Goal: Transaction & Acquisition: Subscribe to service/newsletter

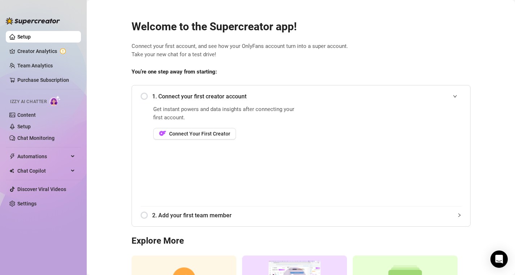
click at [144, 97] on div "1. Connect your first creator account" at bounding box center [300, 97] width 321 height 18
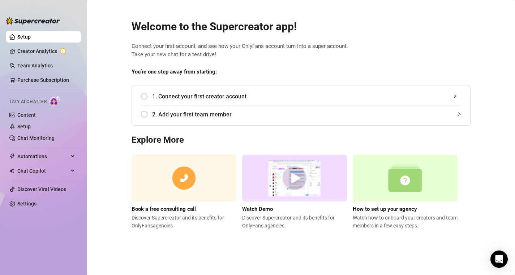
click at [143, 99] on div "1. Connect your first creator account" at bounding box center [300, 97] width 321 height 18
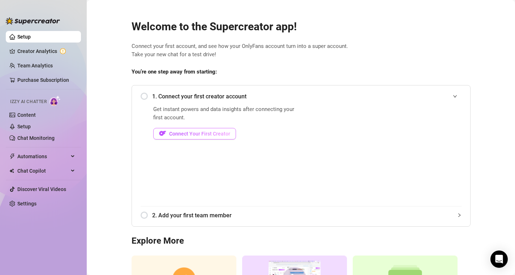
click at [224, 135] on span "Connect Your First Creator" at bounding box center [199, 134] width 61 height 6
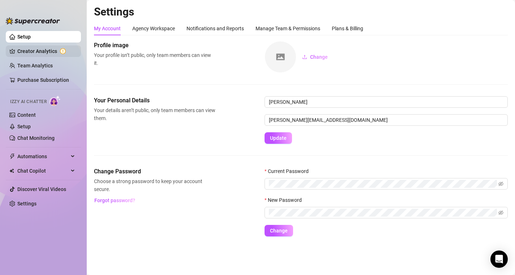
click at [56, 52] on link "Creator Analytics" at bounding box center [46, 51] width 58 height 12
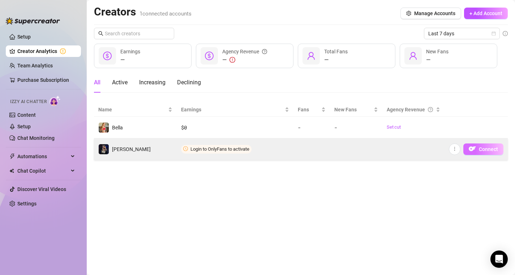
click at [491, 151] on span "Connect" at bounding box center [487, 150] width 19 height 6
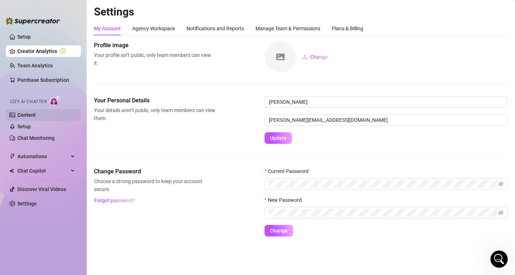
click at [36, 115] on link "Content" at bounding box center [26, 115] width 18 height 6
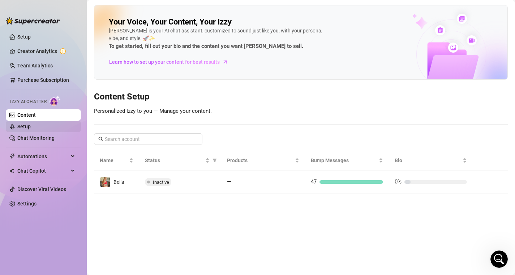
click at [31, 130] on link "Setup" at bounding box center [23, 127] width 13 height 6
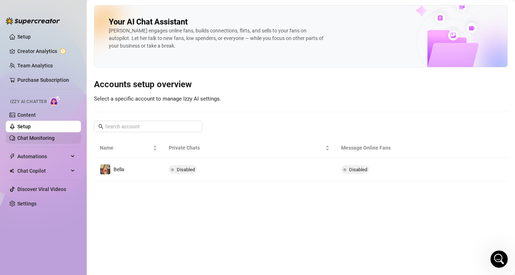
click at [26, 141] on link "Chat Monitoring" at bounding box center [35, 138] width 37 height 6
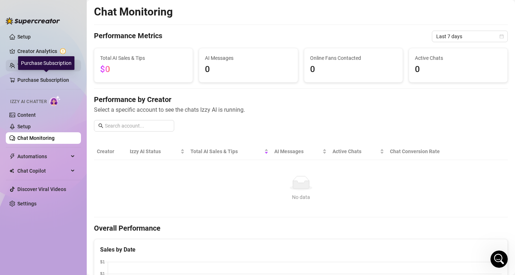
click at [42, 69] on link "Team Analytics" at bounding box center [34, 66] width 35 height 6
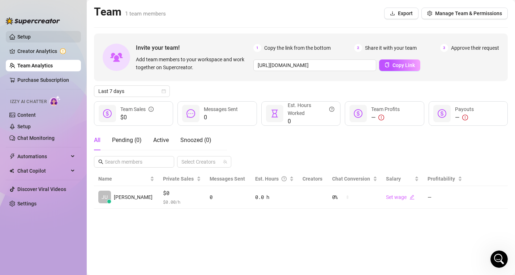
click at [26, 38] on link "Setup" at bounding box center [23, 37] width 13 height 6
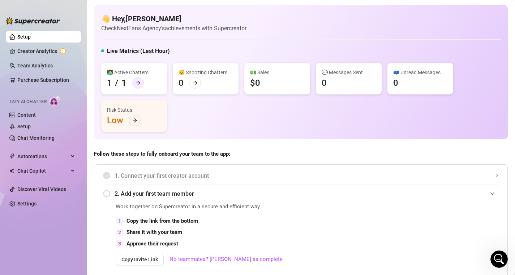
click at [138, 83] on icon "arrow-right" at bounding box center [138, 83] width 4 height 4
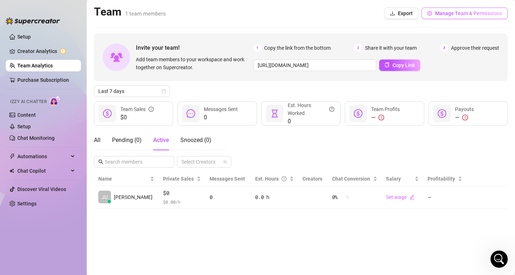
click at [453, 13] on span "Manage Team & Permissions" at bounding box center [468, 13] width 67 height 6
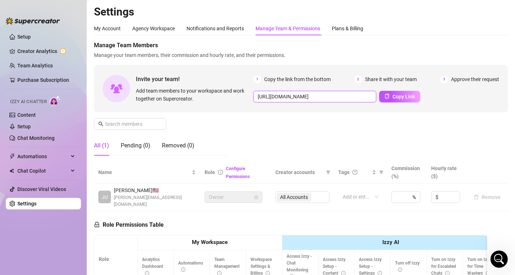
click at [347, 98] on input "[URL][DOMAIN_NAME]" at bounding box center [314, 97] width 123 height 12
click at [395, 96] on span "Copy Link" at bounding box center [403, 97] width 22 height 6
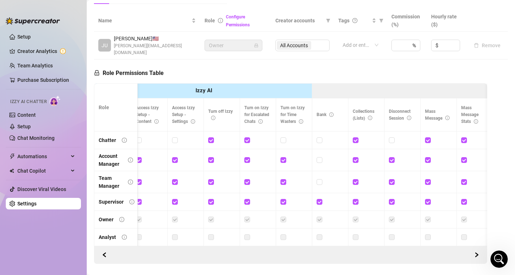
scroll to position [0, 190]
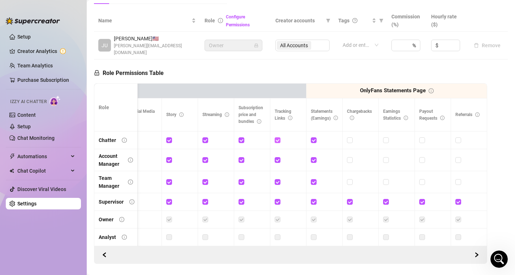
click at [277, 138] on input "checkbox" at bounding box center [276, 140] width 5 height 5
checkbox input "false"
click at [241, 138] on input "checkbox" at bounding box center [240, 140] width 5 height 5
checkbox input "false"
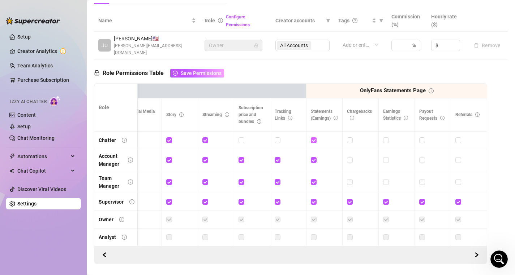
click at [314, 138] on input "checkbox" at bounding box center [313, 140] width 5 height 5
checkbox input "false"
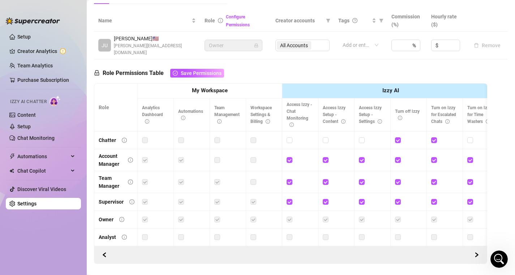
click at [269, 70] on div "Role Permissions Table Save Permissions Role My Workspace Izzy AI OnlyFans Side…" at bounding box center [290, 162] width 393 height 205
click at [197, 70] on span "Save Permissions" at bounding box center [201, 73] width 41 height 6
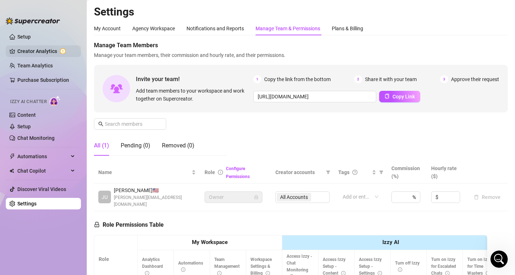
click at [29, 52] on link "Creator Analytics" at bounding box center [46, 51] width 58 height 12
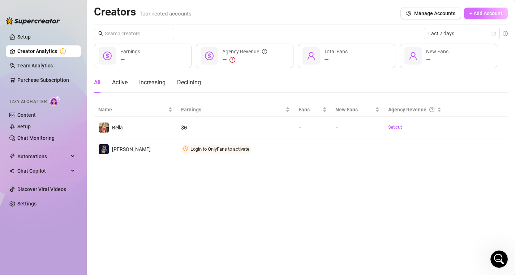
click at [491, 12] on span "+ Add Account" at bounding box center [485, 13] width 33 height 6
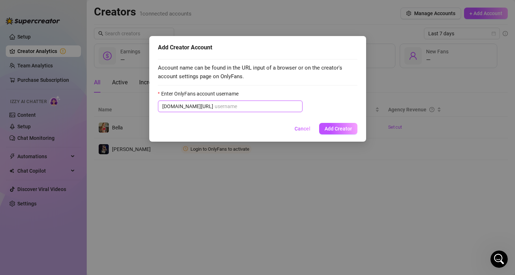
click at [243, 105] on input "Enter OnlyFans account username" at bounding box center [255, 107] width 83 height 8
type input "h"
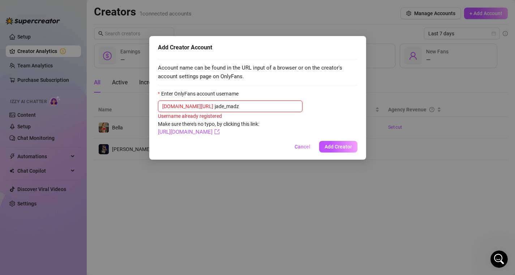
click at [219, 107] on input "jade_madz" at bounding box center [255, 107] width 83 height 8
paste input "text"
type input "jade_madz"
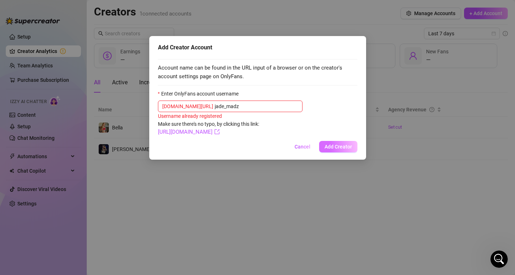
click at [343, 148] on span "Add Creator" at bounding box center [337, 147] width 27 height 6
click at [330, 149] on span "Add Creator" at bounding box center [337, 147] width 27 height 6
click at [211, 133] on link "[URL][DOMAIN_NAME]" at bounding box center [189, 132] width 62 height 6
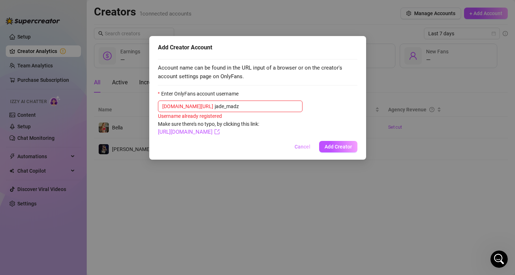
click at [302, 148] on span "Cancel" at bounding box center [302, 147] width 16 height 6
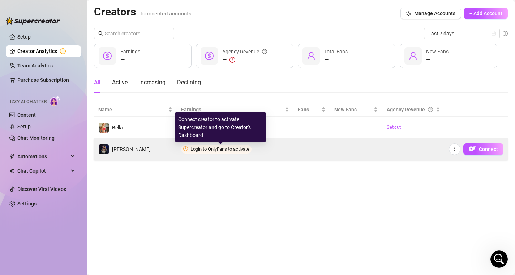
click at [241, 152] on span "Login to OnlyFans to activate" at bounding box center [219, 149] width 59 height 5
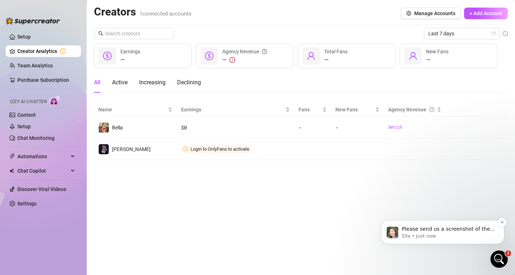
click at [449, 228] on p "Please send us a screenshot of the error message or issue you're experiencing. …" at bounding box center [447, 229] width 93 height 7
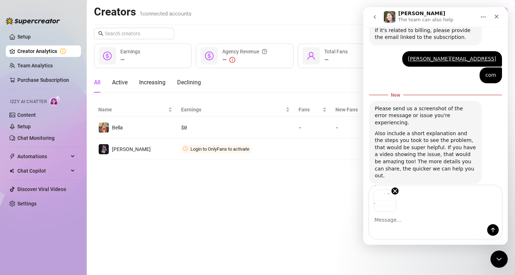
scroll to position [297, 0]
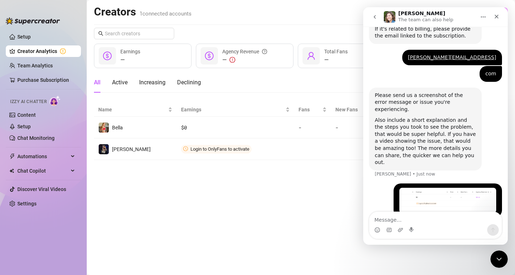
click at [405, 217] on textarea "Message…" at bounding box center [435, 218] width 132 height 12
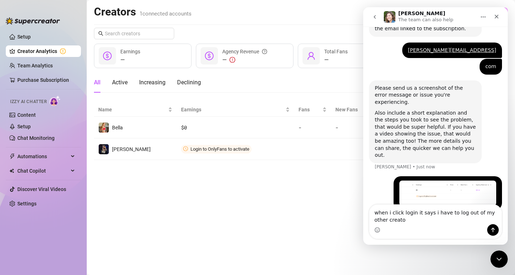
type textarea "when i click login it says i have to log out of my other creator"
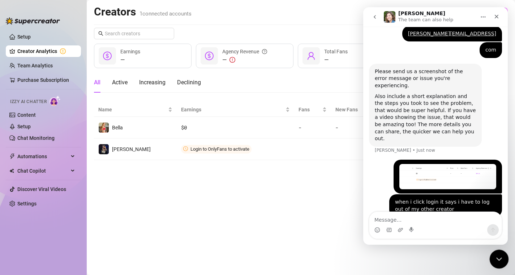
click at [496, 259] on icon "Close Intercom Messenger" at bounding box center [497, 258] width 9 height 9
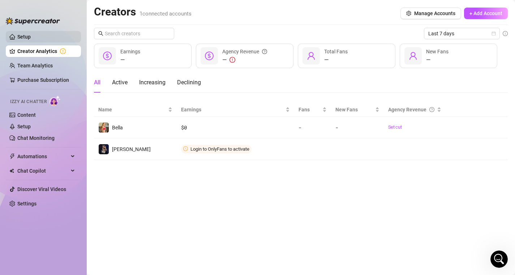
click at [30, 40] on link "Setup" at bounding box center [23, 37] width 13 height 6
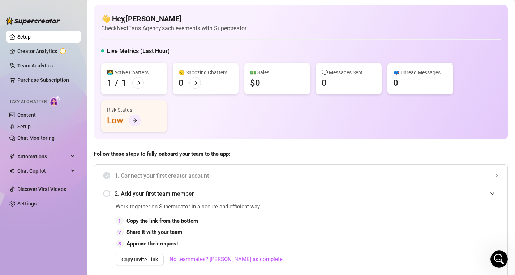
click at [134, 120] on icon "arrow-right" at bounding box center [134, 120] width 5 height 5
click at [38, 51] on link "Creator Analytics" at bounding box center [46, 51] width 58 height 12
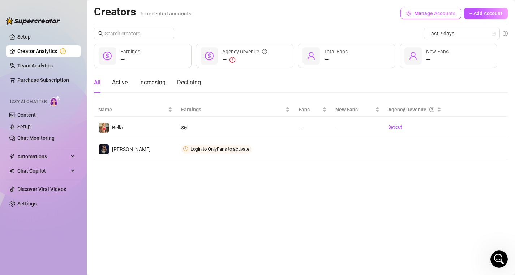
click at [421, 11] on span "Manage Accounts" at bounding box center [434, 13] width 41 height 6
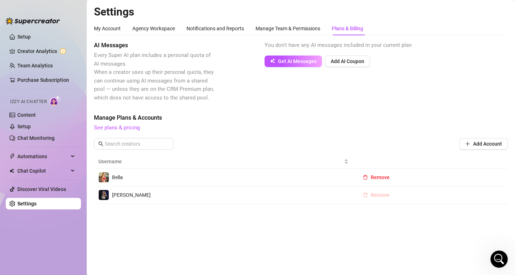
click at [377, 197] on span "Remove" at bounding box center [379, 195] width 19 height 6
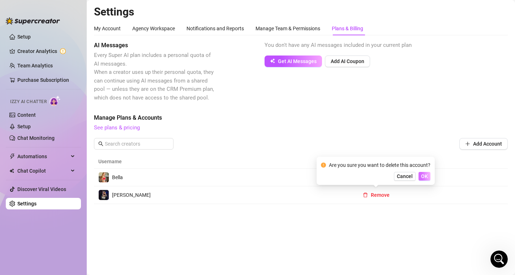
click at [422, 177] on span "OK" at bounding box center [424, 177] width 7 height 6
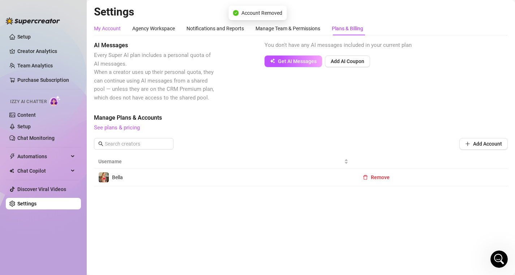
click at [102, 30] on div "My Account" at bounding box center [107, 29] width 27 height 8
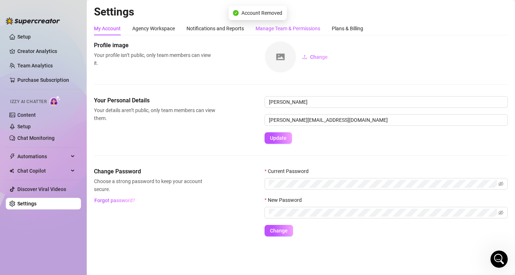
click at [278, 27] on div "Manage Team & Permissions" at bounding box center [287, 29] width 65 height 8
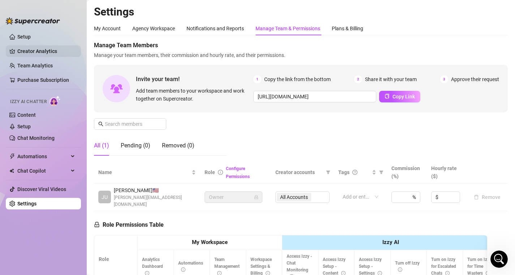
click at [24, 53] on link "Creator Analytics" at bounding box center [46, 51] width 58 height 12
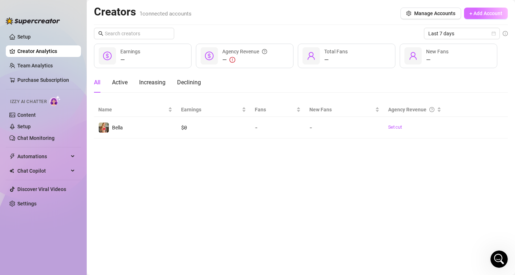
click at [480, 12] on span "+ Add Account" at bounding box center [485, 13] width 33 height 6
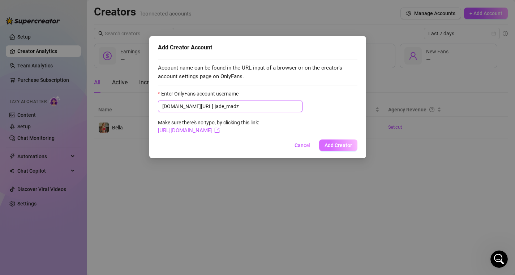
type input "jade_madz"
click at [346, 145] on span "Add Creator" at bounding box center [337, 146] width 27 height 6
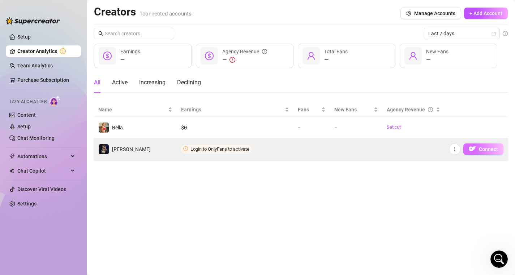
click at [482, 147] on span "Connect" at bounding box center [487, 150] width 19 height 6
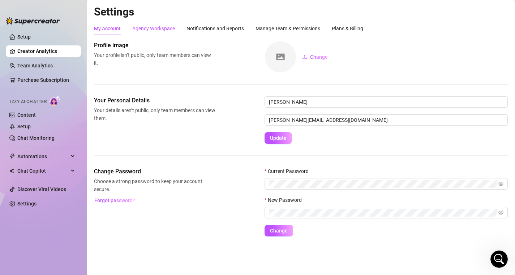
click at [160, 27] on div "Agency Workspace" at bounding box center [153, 29] width 43 height 8
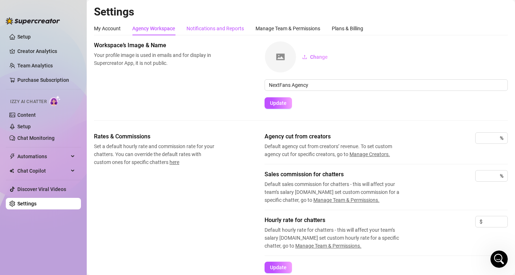
click at [208, 30] on div "Notifications and Reports" at bounding box center [214, 29] width 57 height 8
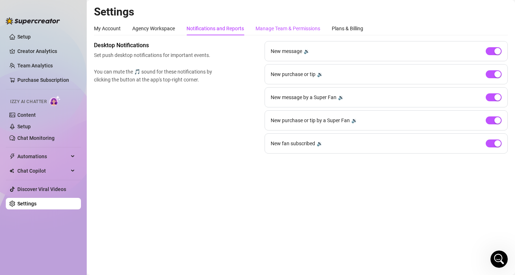
click at [275, 27] on div "Manage Team & Permissions" at bounding box center [287, 29] width 65 height 8
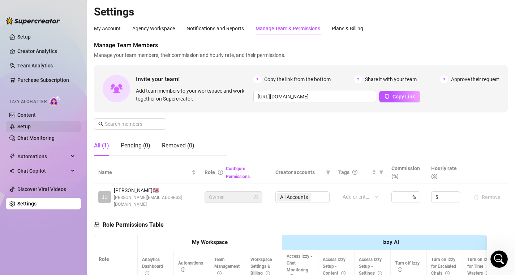
click at [24, 130] on link "Setup" at bounding box center [23, 127] width 13 height 6
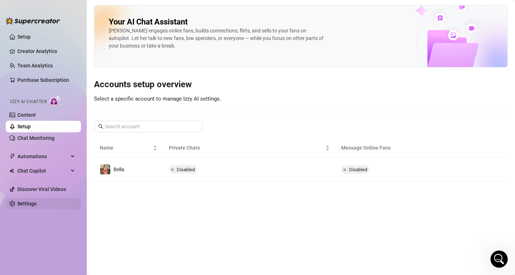
click at [34, 203] on link "Settings" at bounding box center [26, 204] width 19 height 6
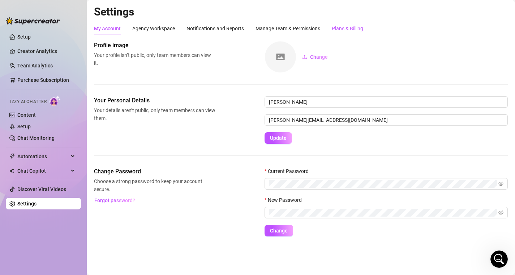
click at [344, 28] on div "Plans & Billing" at bounding box center [346, 29] width 31 height 8
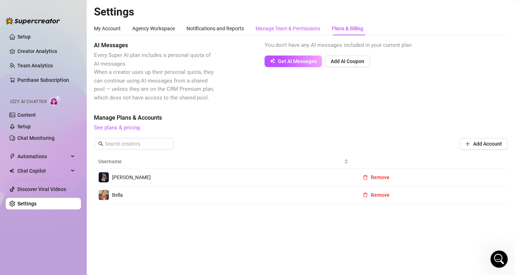
click at [309, 25] on div "Manage Team & Permissions" at bounding box center [287, 29] width 65 height 8
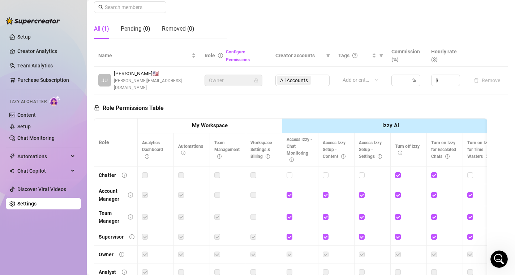
scroll to position [120, 0]
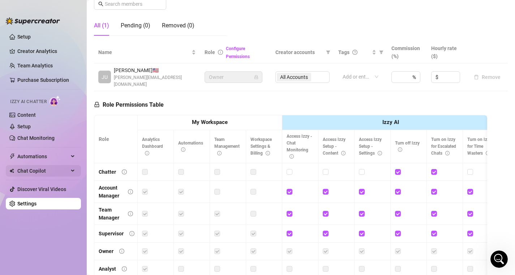
click at [72, 172] on div "Chat Copilot" at bounding box center [43, 171] width 75 height 12
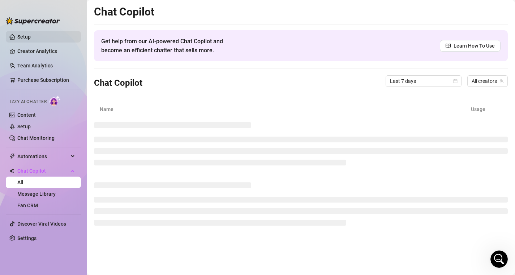
click at [31, 37] on link "Setup" at bounding box center [23, 37] width 13 height 6
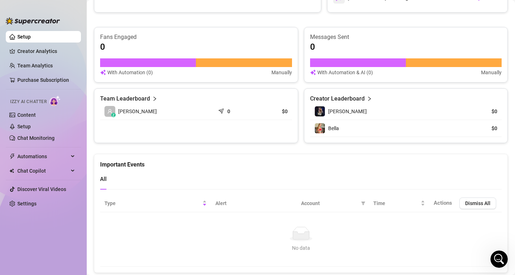
scroll to position [450, 0]
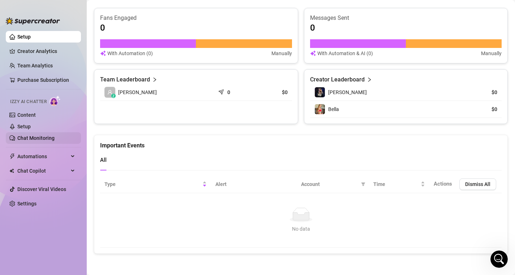
click at [48, 138] on link "Chat Monitoring" at bounding box center [35, 138] width 37 height 6
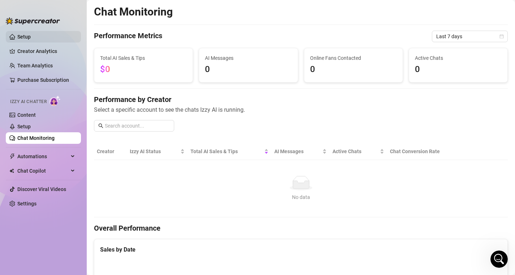
click at [31, 40] on link "Setup" at bounding box center [23, 37] width 13 height 6
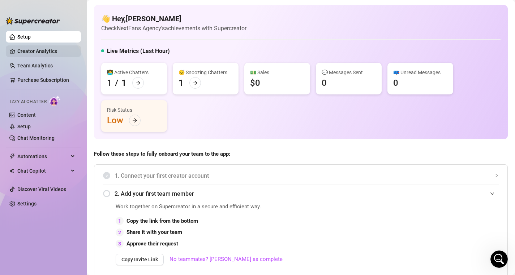
click at [26, 54] on link "Creator Analytics" at bounding box center [46, 51] width 58 height 12
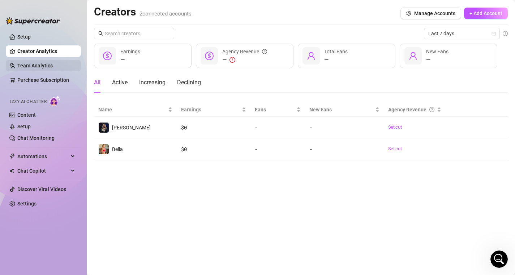
click at [28, 66] on link "Team Analytics" at bounding box center [34, 66] width 35 height 6
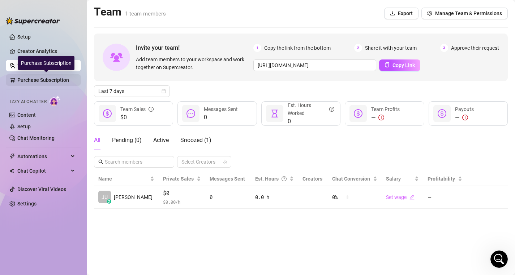
click at [24, 79] on link "Purchase Subscription" at bounding box center [46, 80] width 58 height 12
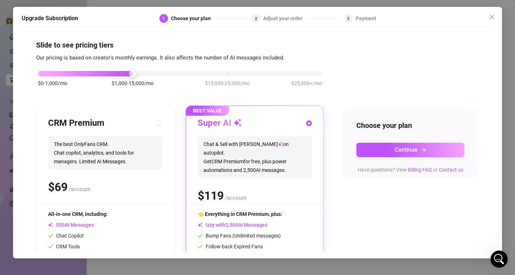
scroll to position [61, 0]
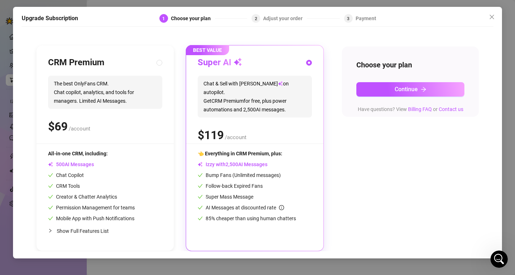
click at [136, 107] on span "The best OnlyFans CRM. Chat copilot, analytics, and tools for managers. Limited…" at bounding box center [105, 92] width 114 height 33
radio input "true"
radio input "false"
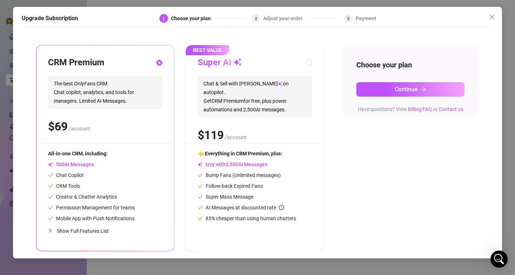
scroll to position [0, 0]
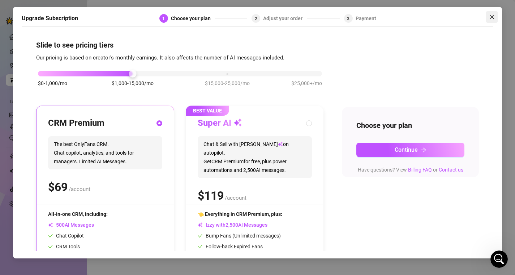
click at [492, 18] on icon "close" at bounding box center [491, 17] width 4 height 4
